Goal: Task Accomplishment & Management: Use online tool/utility

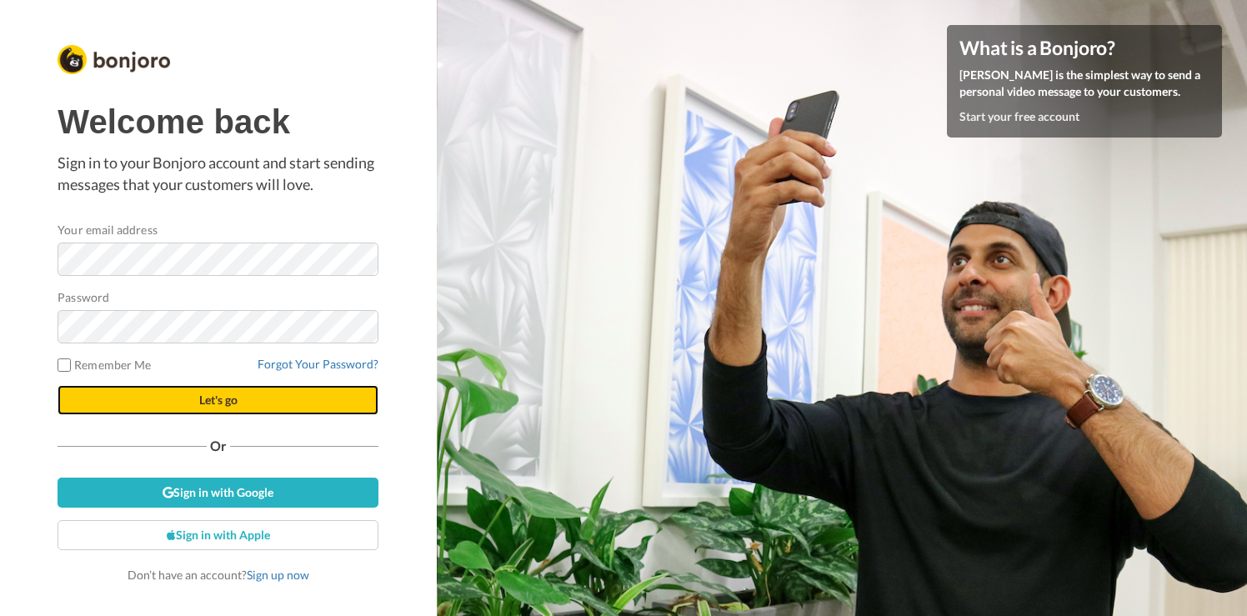
click at [180, 396] on button "Let's go" at bounding box center [218, 400] width 321 height 30
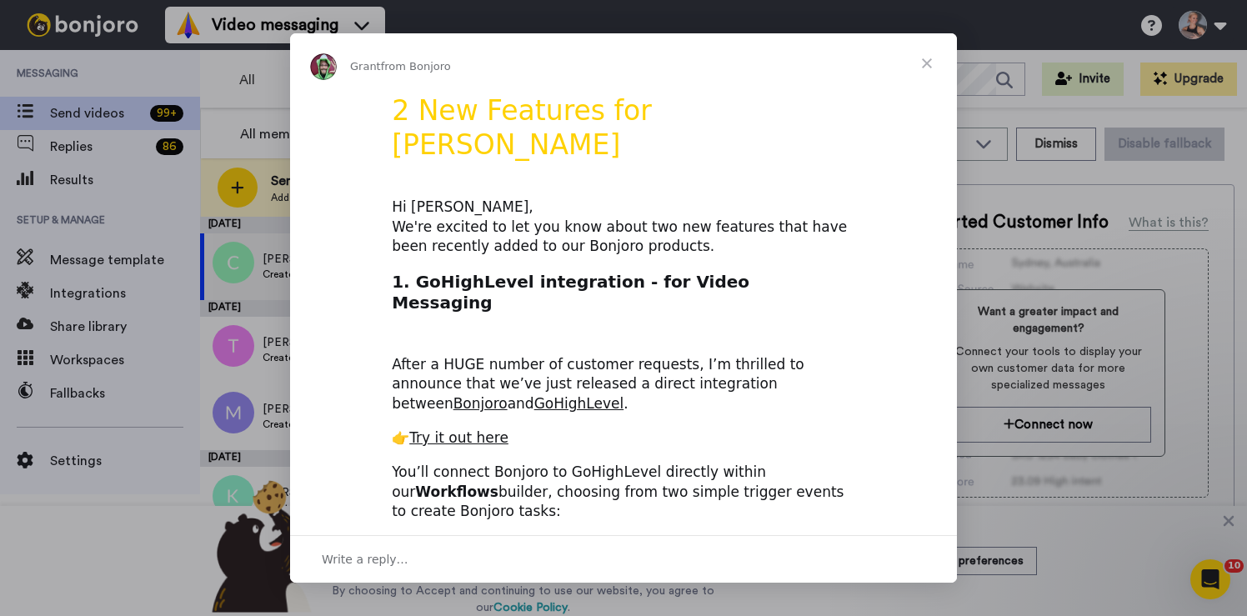
click at [920, 57] on span "Close" at bounding box center [927, 63] width 60 height 60
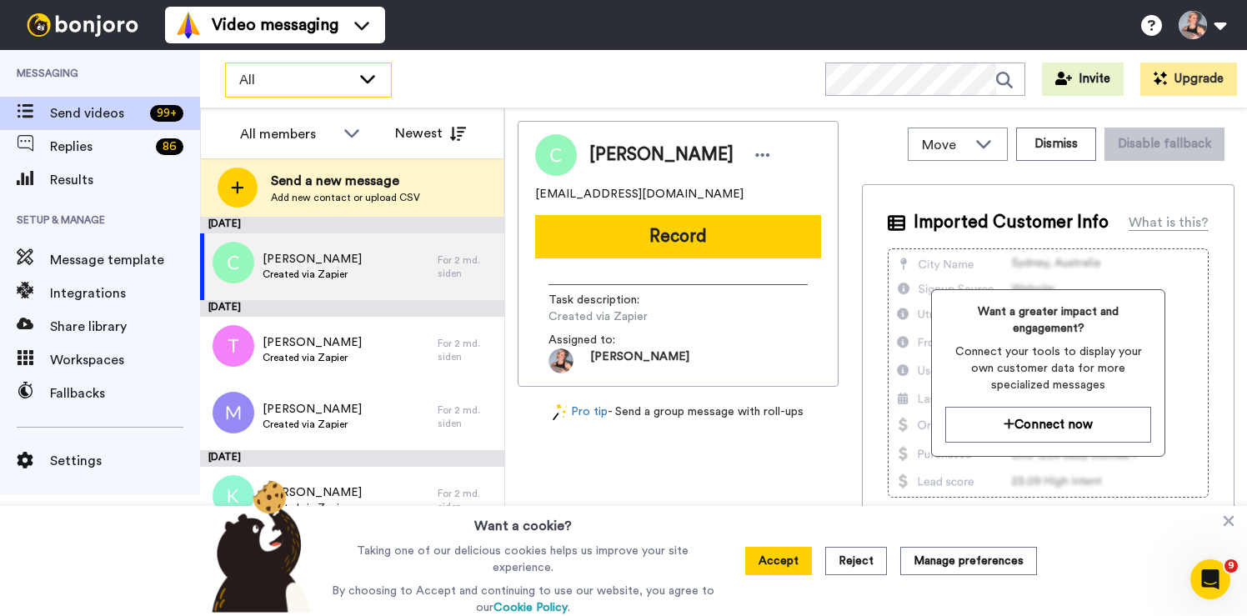
click at [355, 71] on div "All" at bounding box center [308, 79] width 165 height 33
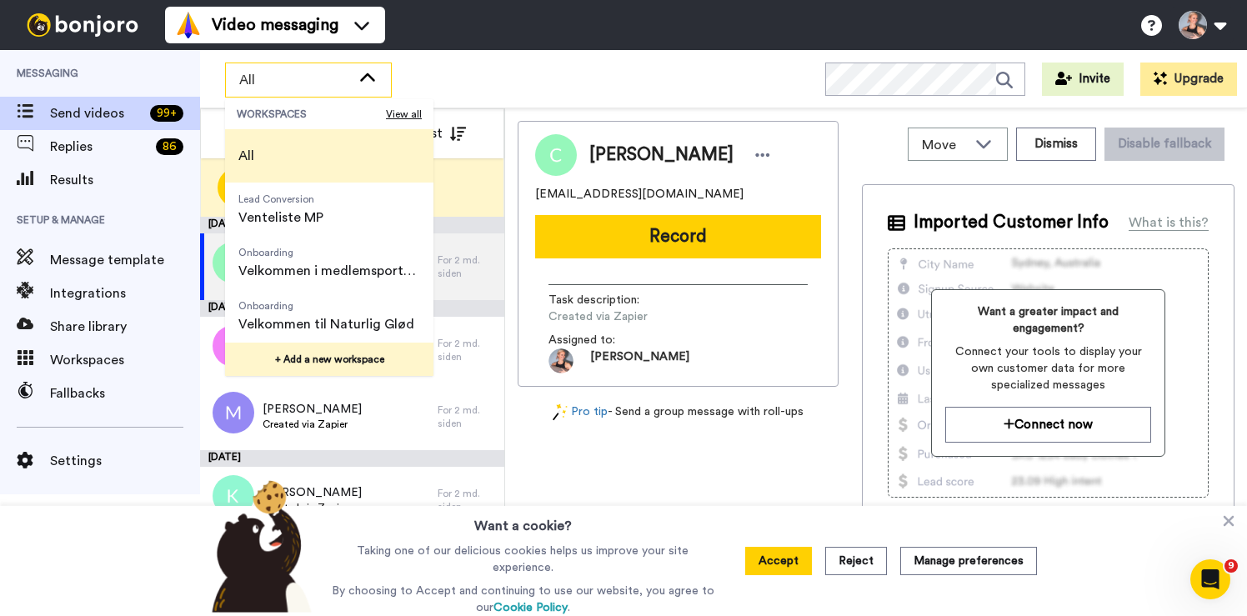
click at [313, 356] on button "+ Add a new workspace" at bounding box center [329, 359] width 208 height 33
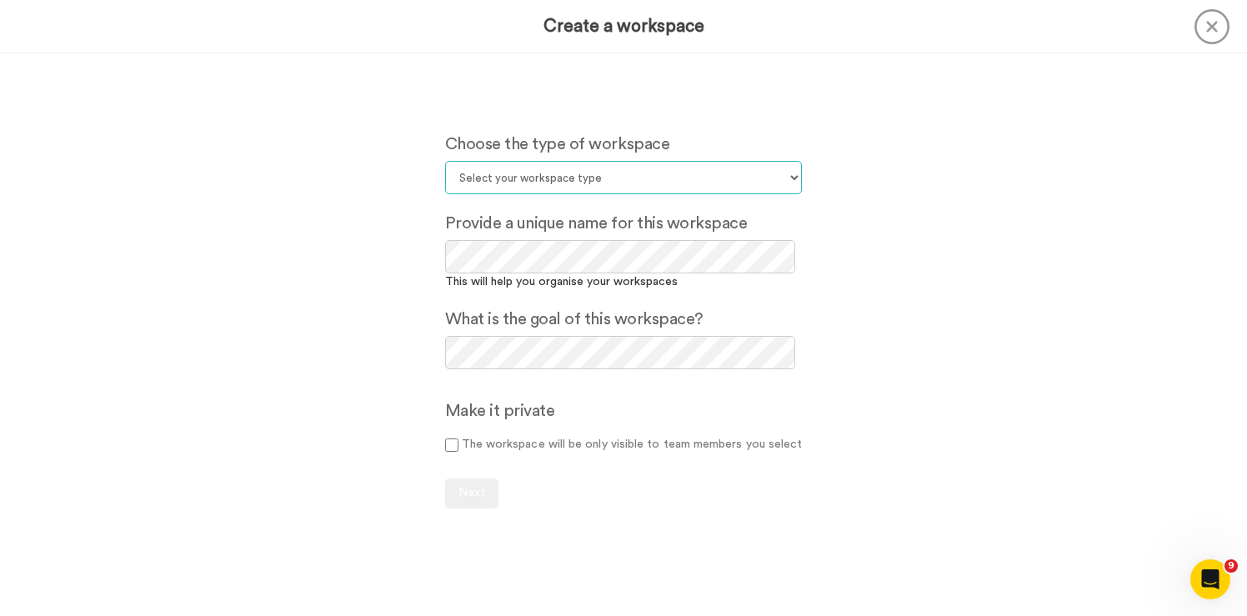
click at [583, 177] on select "Select your workspace type Default Onboarding Activation Retention Team updates…" at bounding box center [624, 177] width 358 height 33
select select "Onboarding"
click at [448, 161] on select "Select your workspace type Default Onboarding Activation Retention Team updates…" at bounding box center [624, 177] width 358 height 33
click at [483, 487] on span "Next" at bounding box center [471, 493] width 27 height 12
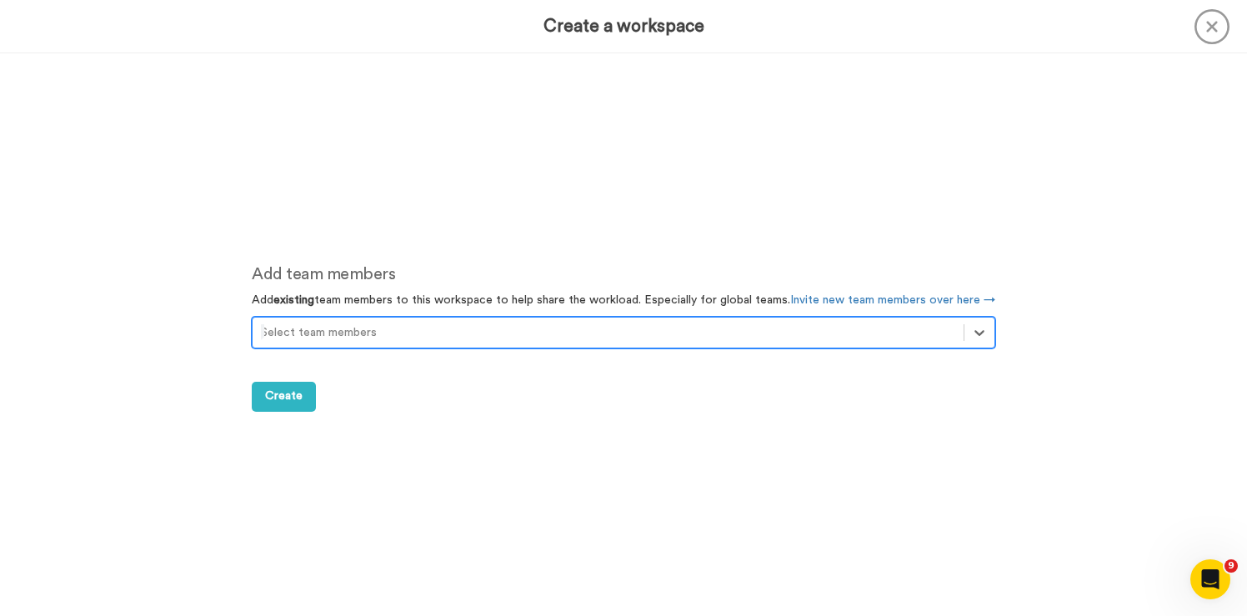
scroll to position [563, 0]
click at [425, 330] on div at bounding box center [608, 331] width 694 height 20
click at [298, 386] on button "Create" at bounding box center [284, 395] width 64 height 30
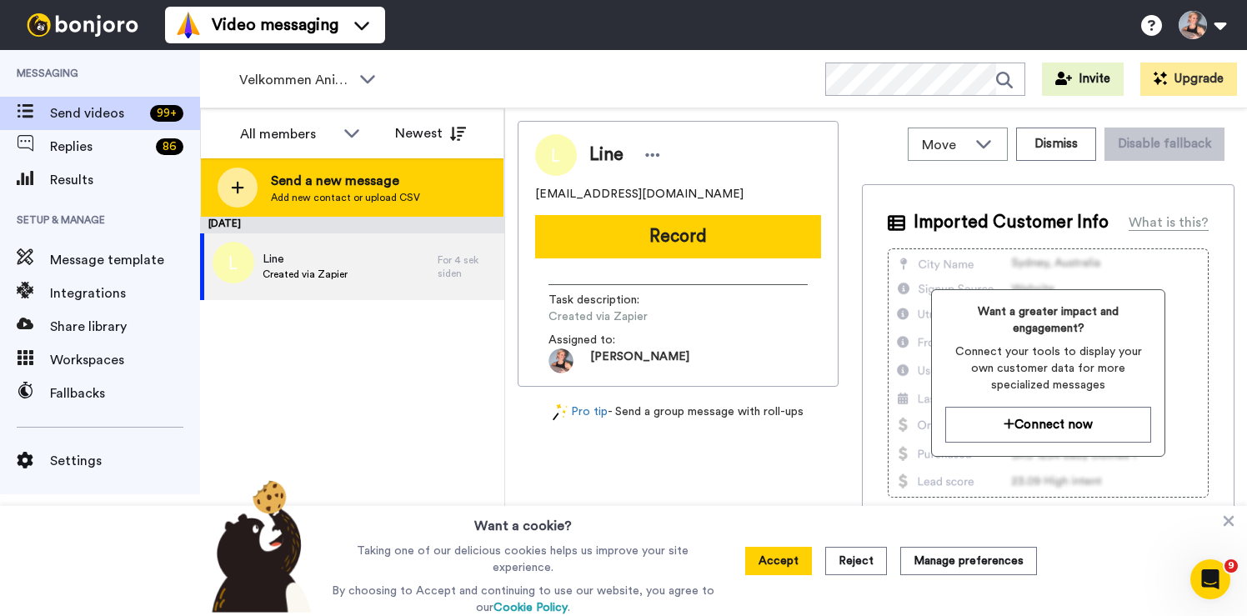
click at [302, 205] on div "Send a new message Add new contact or upload CSV" at bounding box center [352, 187] width 303 height 58
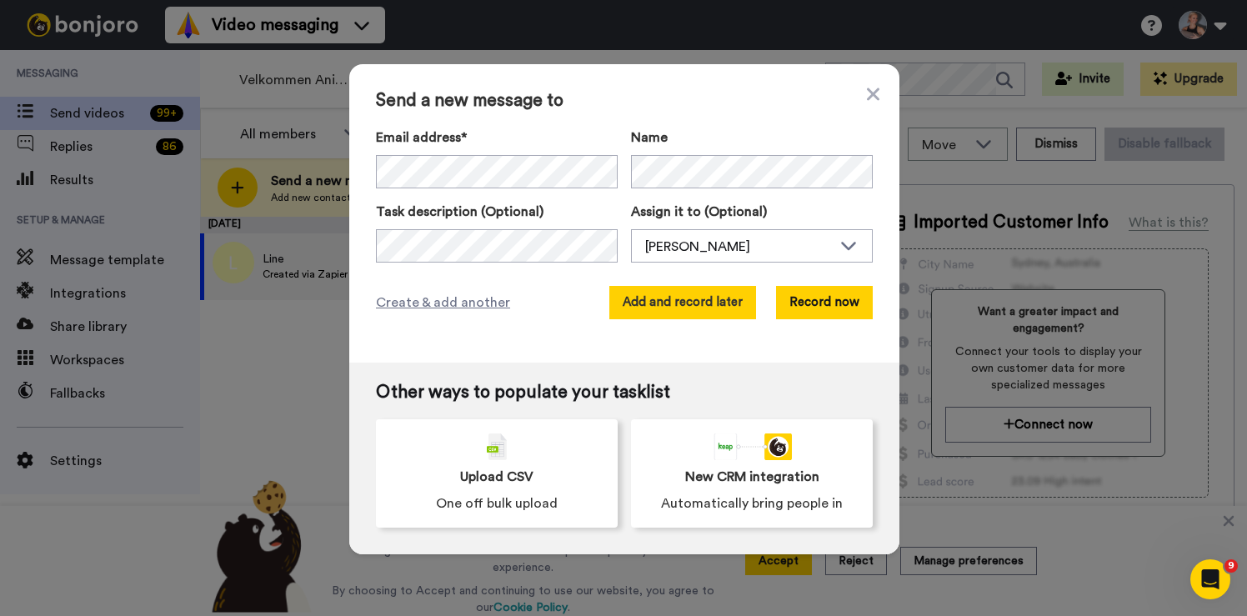
click at [698, 308] on button "Add and record later" at bounding box center [682, 302] width 147 height 33
